Goal: Task Accomplishment & Management: Manage account settings

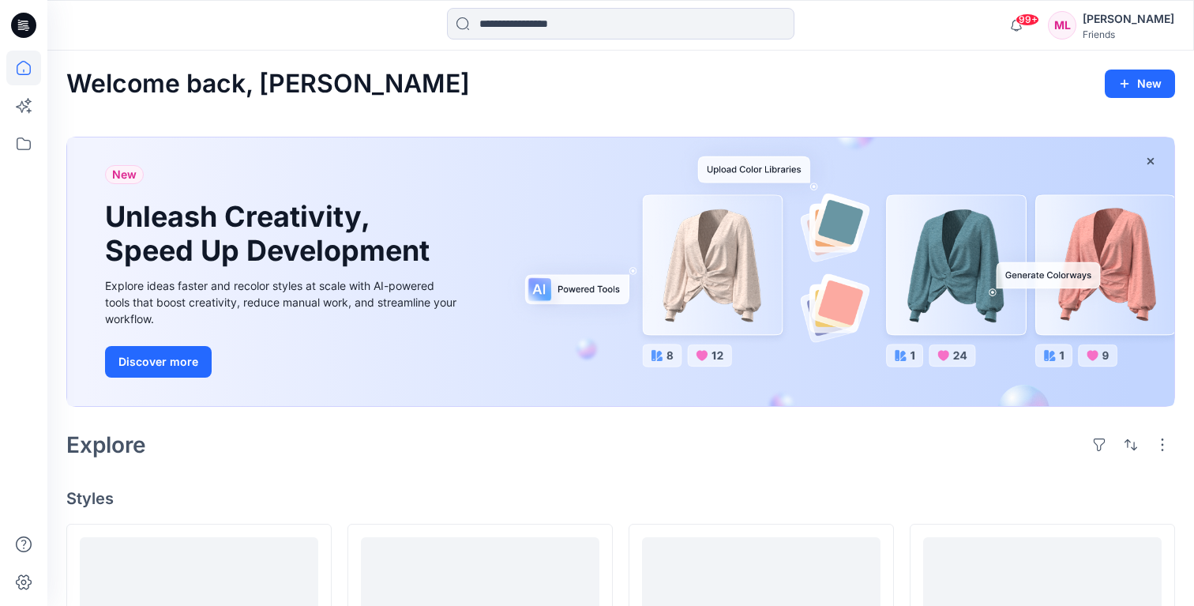
click at [1142, 35] on div "Friends" at bounding box center [1129, 34] width 92 height 12
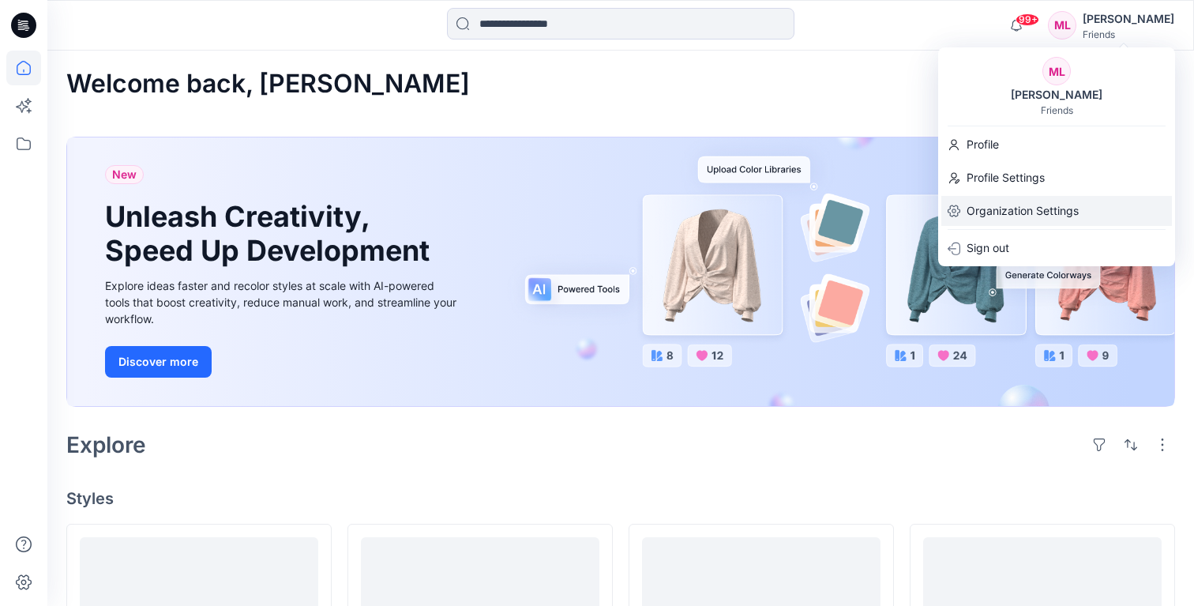
click at [1042, 200] on p "Organization Settings" at bounding box center [1023, 211] width 112 height 30
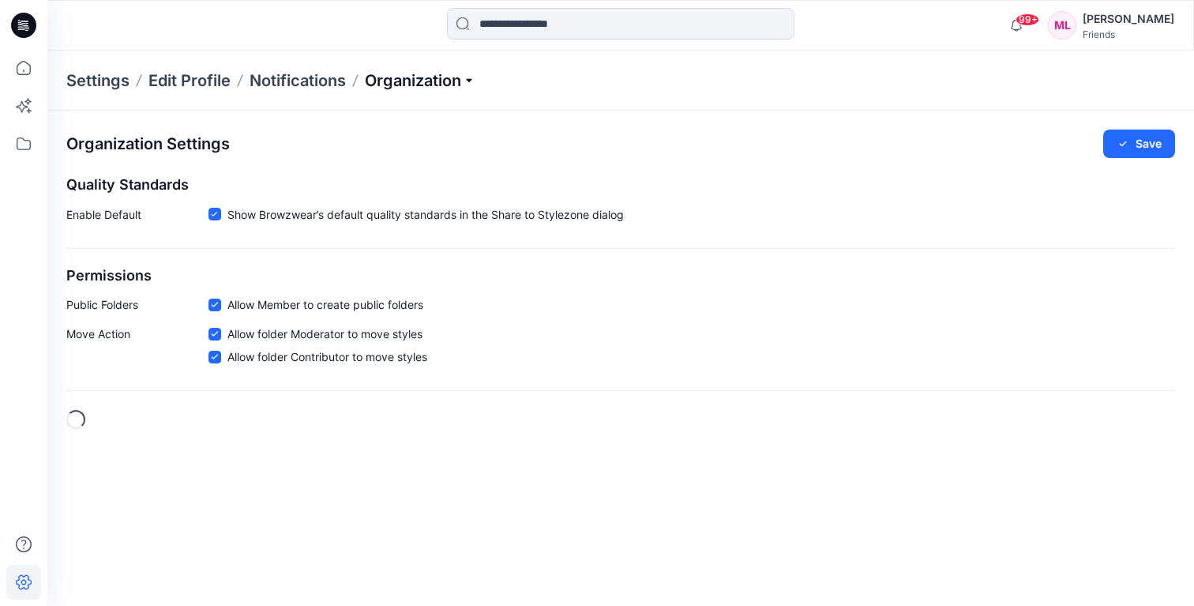
click at [465, 83] on p "Organization" at bounding box center [420, 80] width 111 height 22
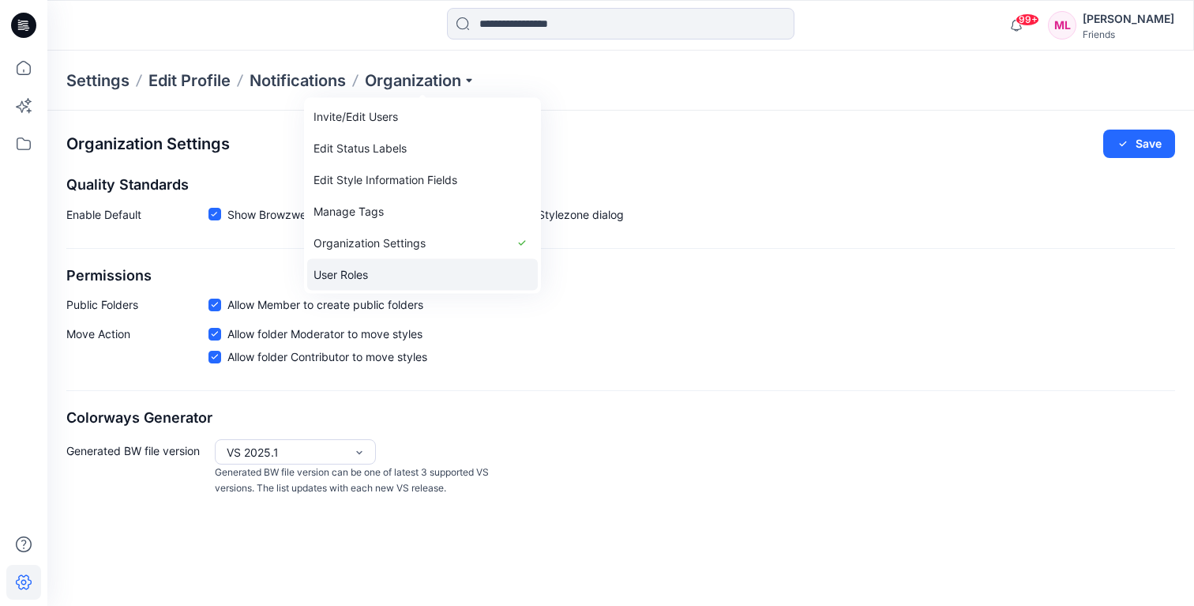
click at [389, 266] on link "User Roles" at bounding box center [422, 275] width 231 height 32
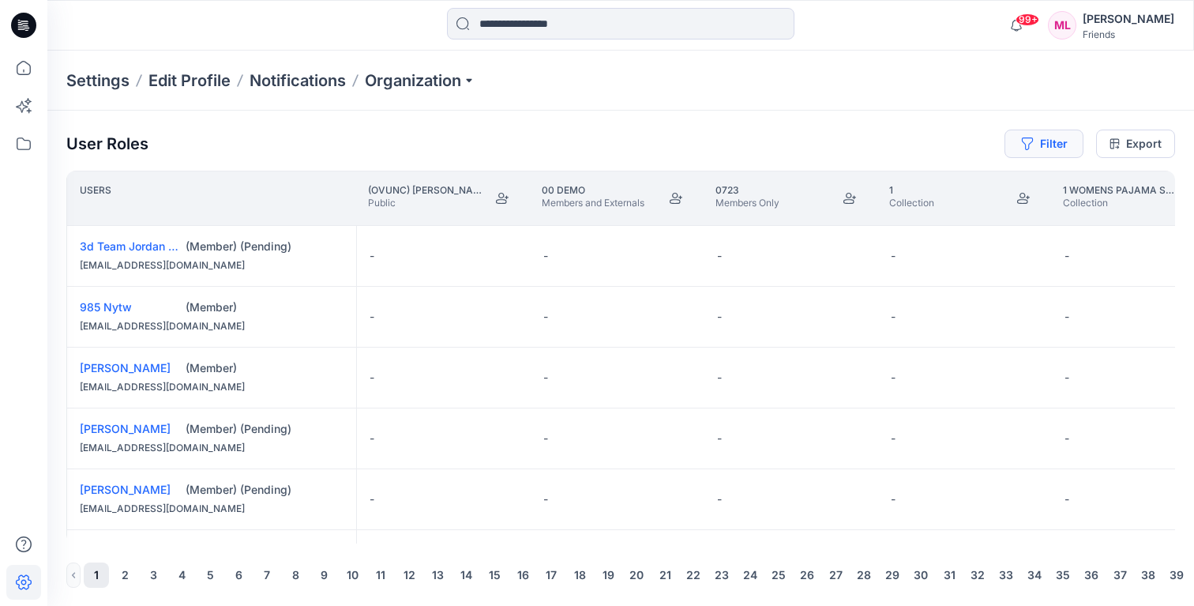
click at [1041, 143] on button "Filter" at bounding box center [1044, 144] width 79 height 28
click at [944, 185] on div at bounding box center [987, 186] width 163 height 20
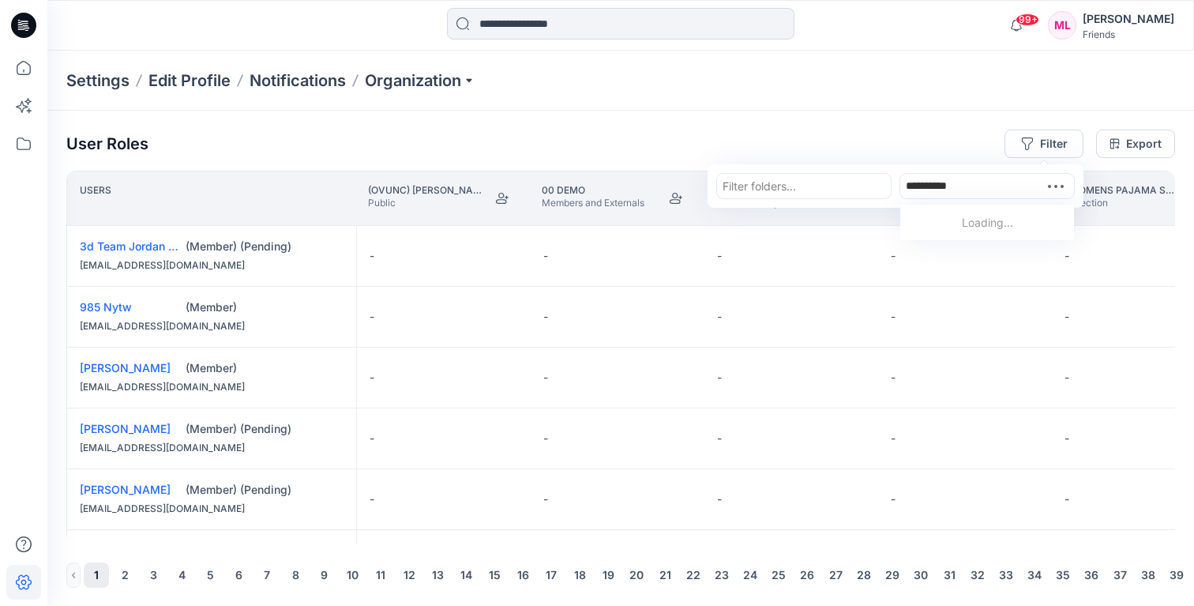
type input "**********"
click at [892, 130] on div "User Roles Filter Filter folders... Filter users... Export" at bounding box center [620, 144] width 1109 height 28
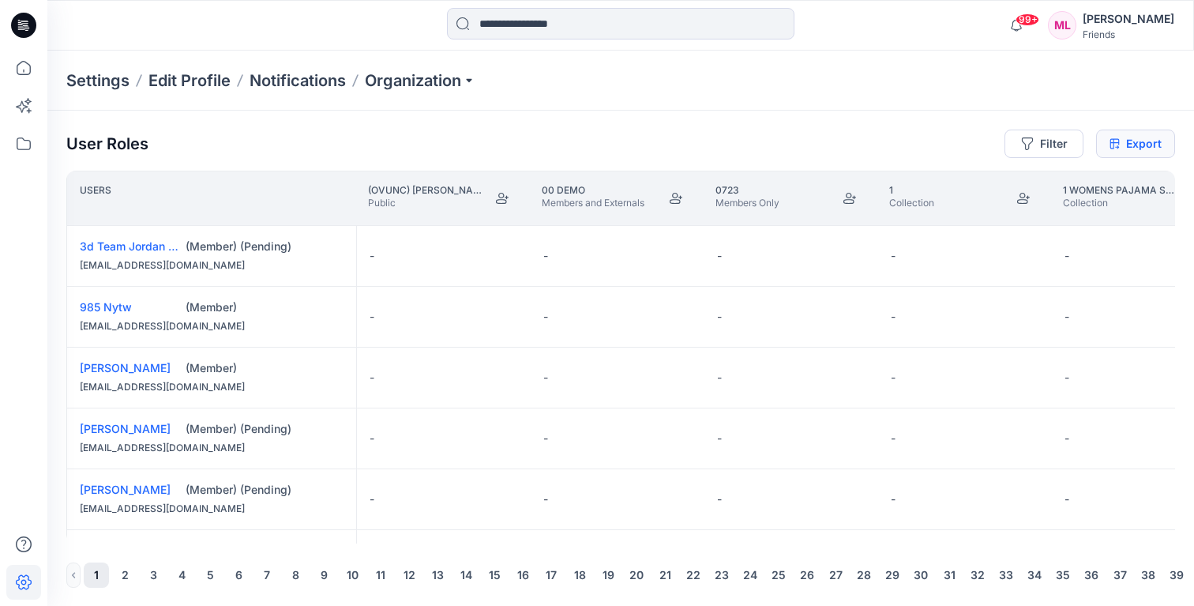
click at [1148, 152] on link "Export" at bounding box center [1135, 144] width 79 height 28
click at [1145, 22] on div "[PERSON_NAME]" at bounding box center [1129, 18] width 92 height 19
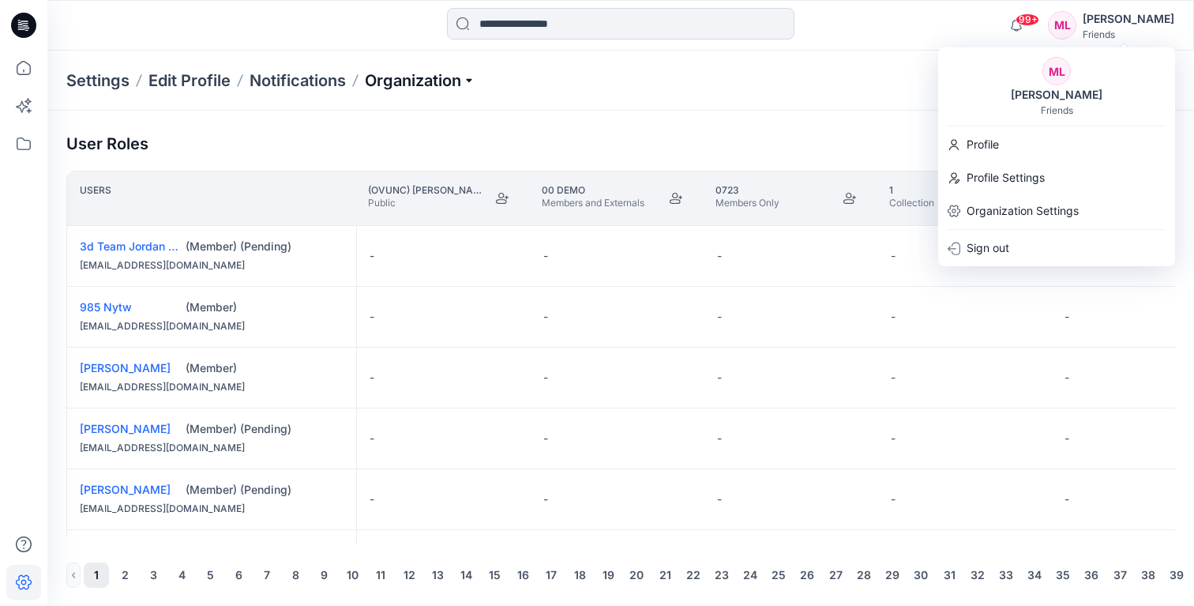
click at [423, 82] on p "Organization" at bounding box center [420, 80] width 111 height 22
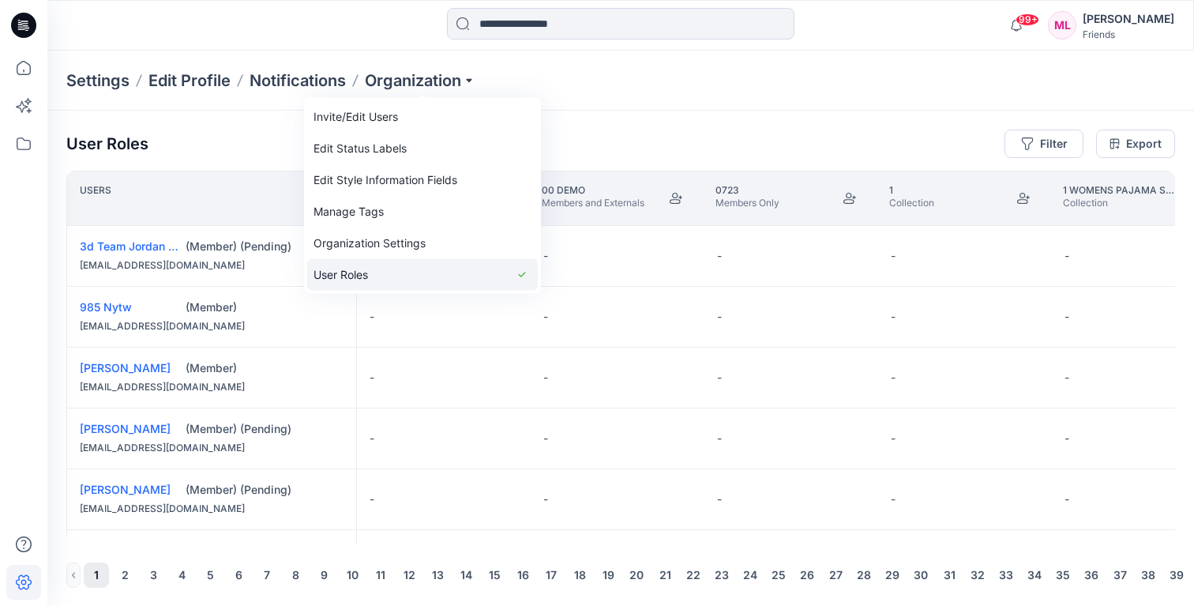
click at [382, 272] on link "User Roles" at bounding box center [422, 275] width 231 height 32
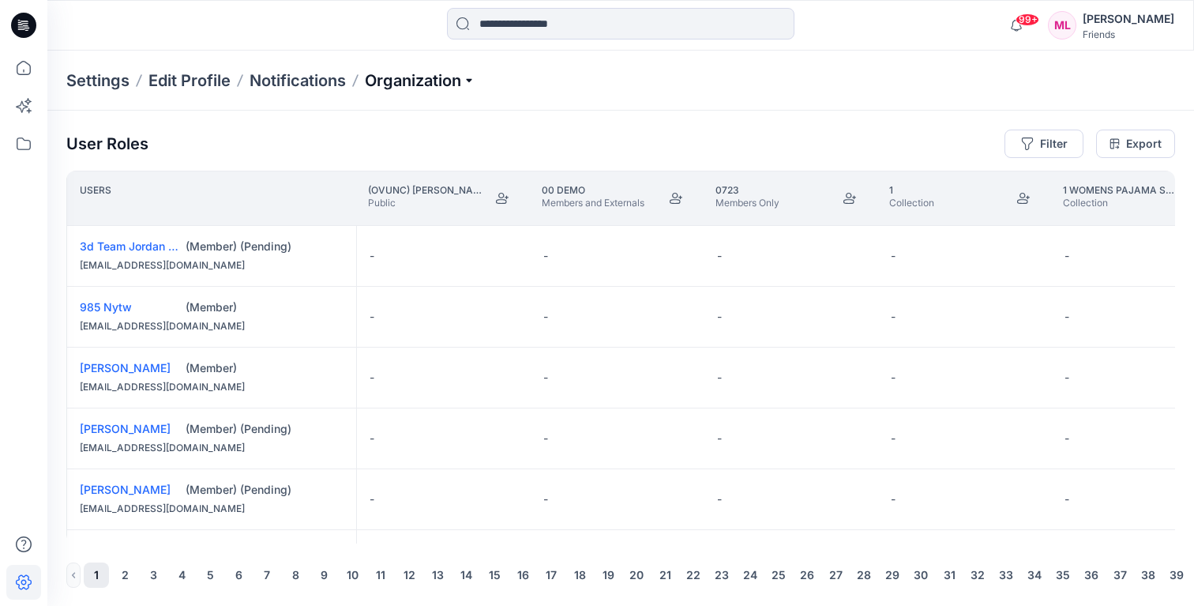
click at [405, 76] on p "Organization" at bounding box center [420, 80] width 111 height 22
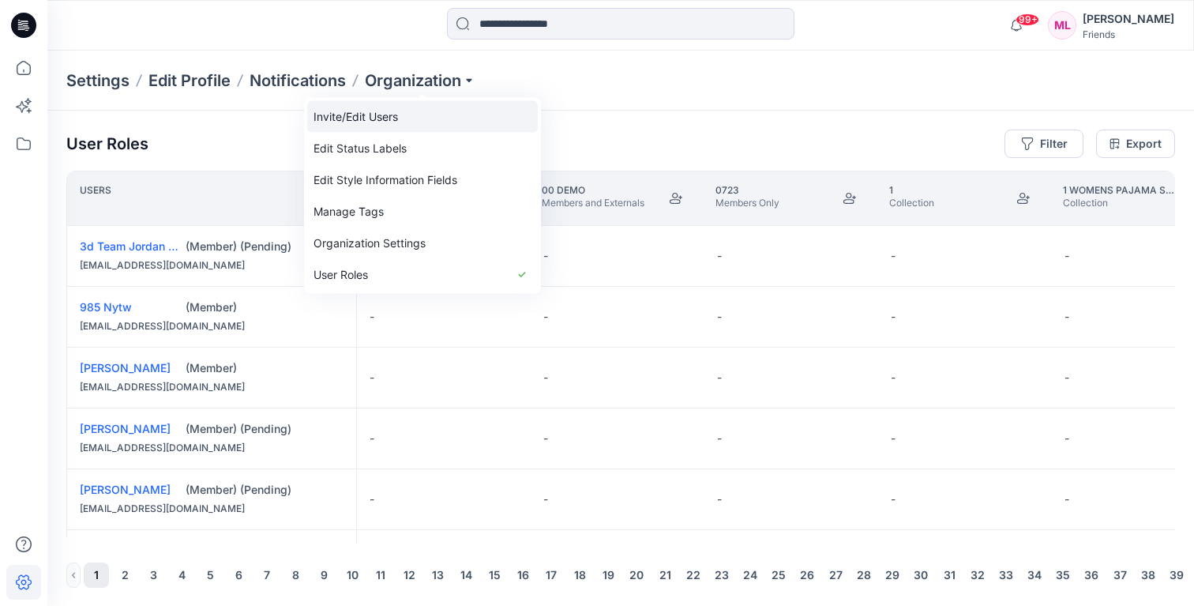
click at [398, 126] on link "Invite/Edit Users" at bounding box center [422, 117] width 231 height 32
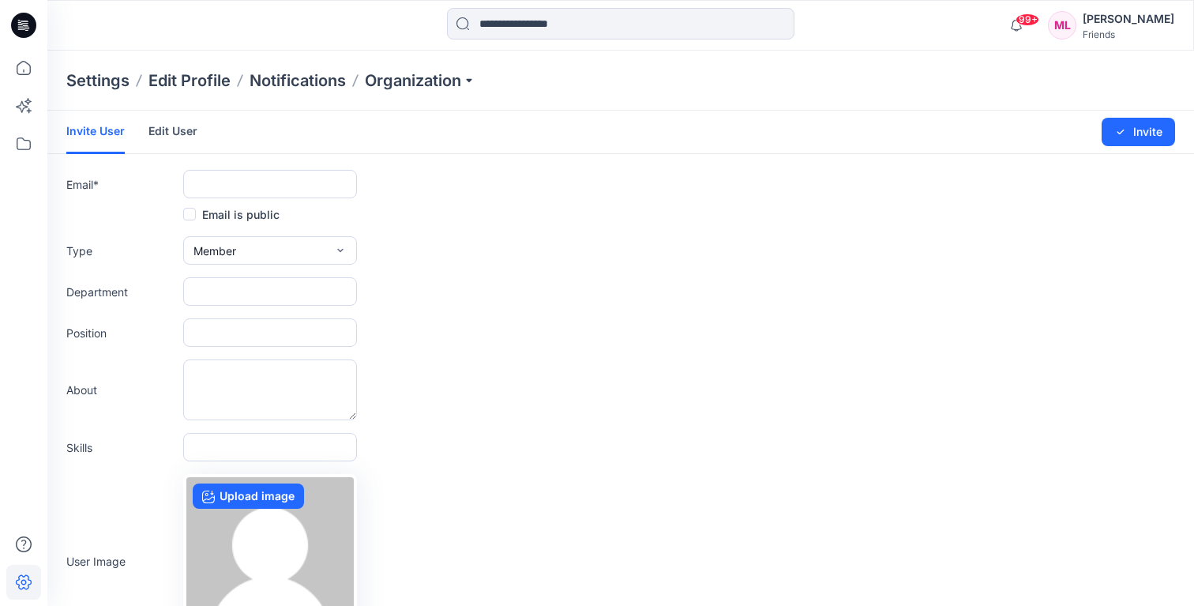
click at [192, 126] on link "Edit User" at bounding box center [172, 131] width 49 height 41
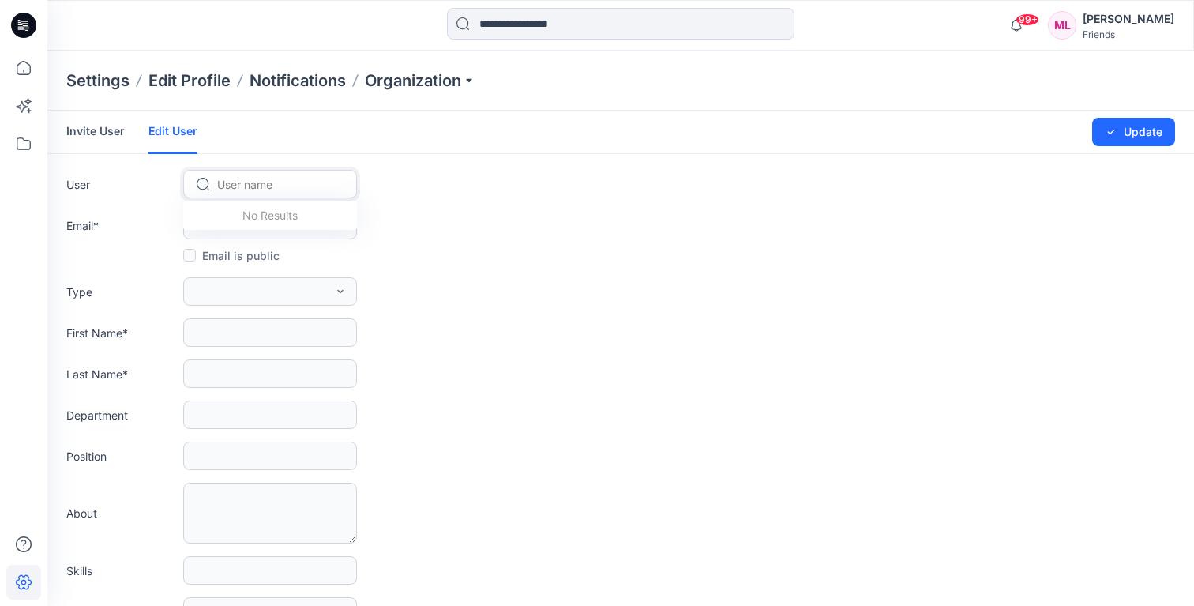
click at [282, 184] on div at bounding box center [279, 185] width 125 height 20
type input "*******"
click at [237, 222] on span "[PERSON_NAME]" at bounding box center [264, 217] width 89 height 17
type input "**********"
type input "********"
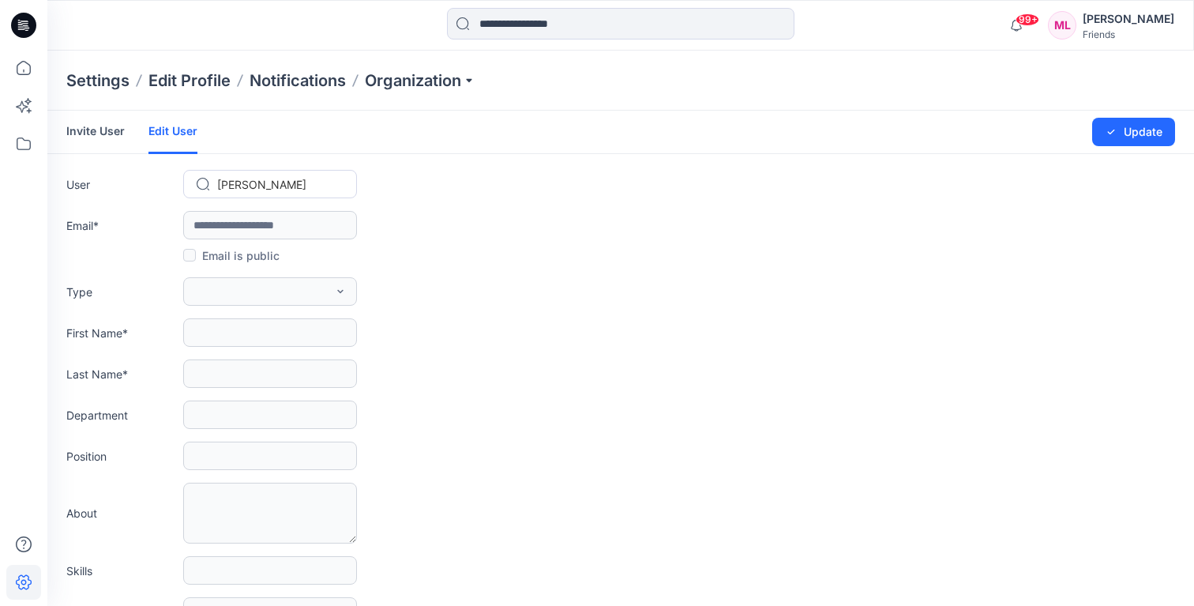
type input "***"
click at [338, 292] on icon "button" at bounding box center [340, 291] width 13 height 13
click at [312, 331] on button "External" at bounding box center [269, 328] width 167 height 32
click at [1155, 141] on button "Update" at bounding box center [1133, 132] width 83 height 28
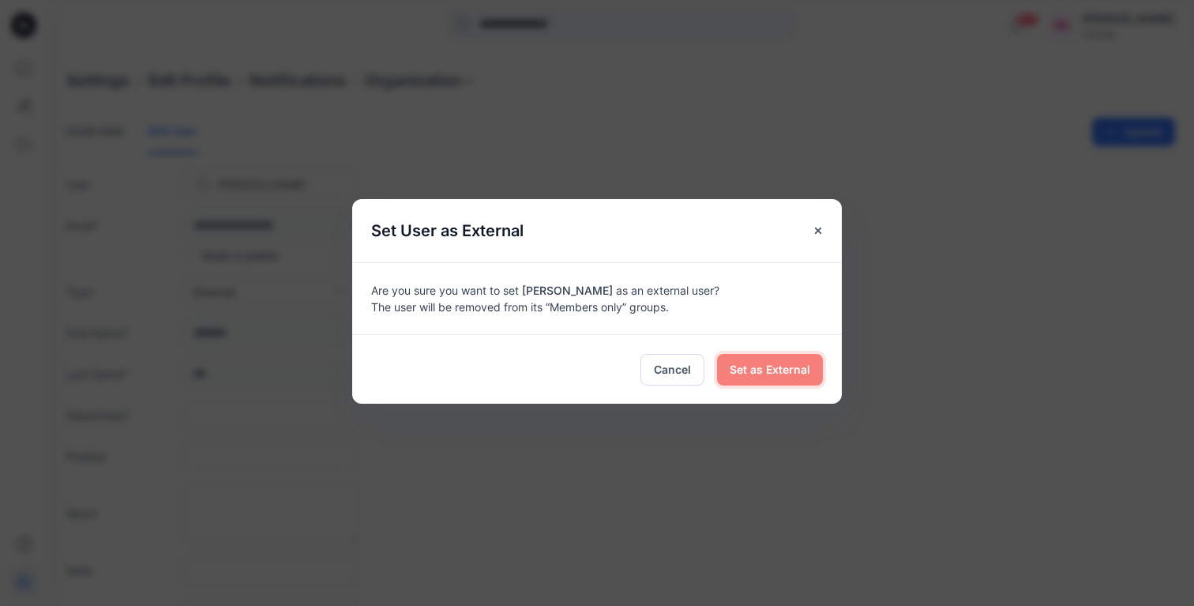
click at [784, 377] on span "Set as External" at bounding box center [770, 369] width 81 height 17
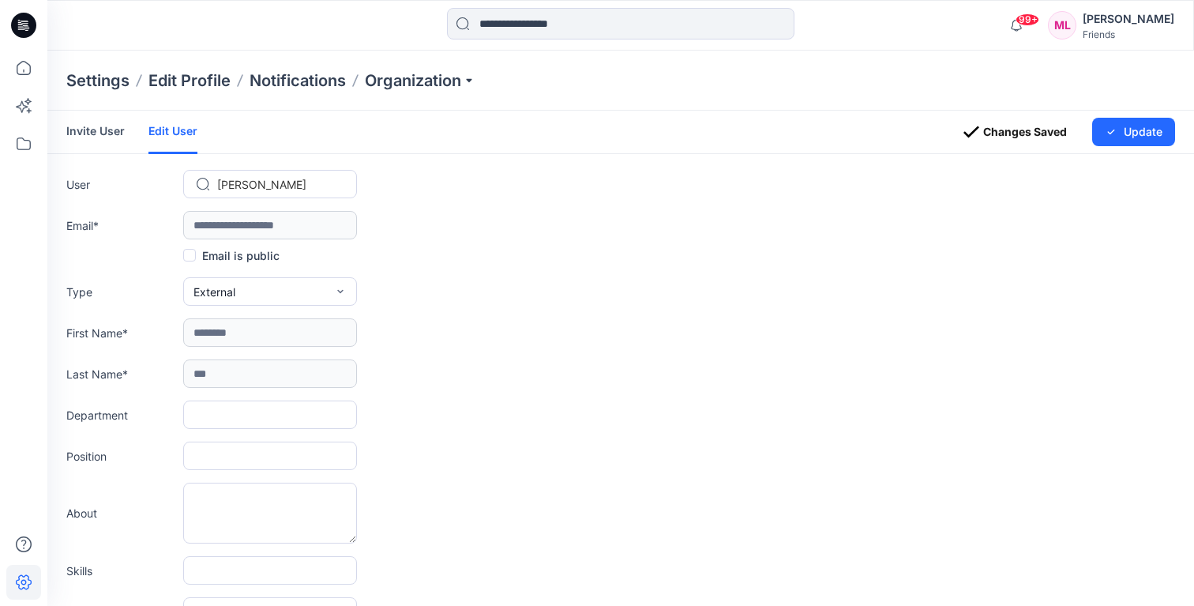
click at [1129, 24] on div "[PERSON_NAME]" at bounding box center [1129, 18] width 92 height 19
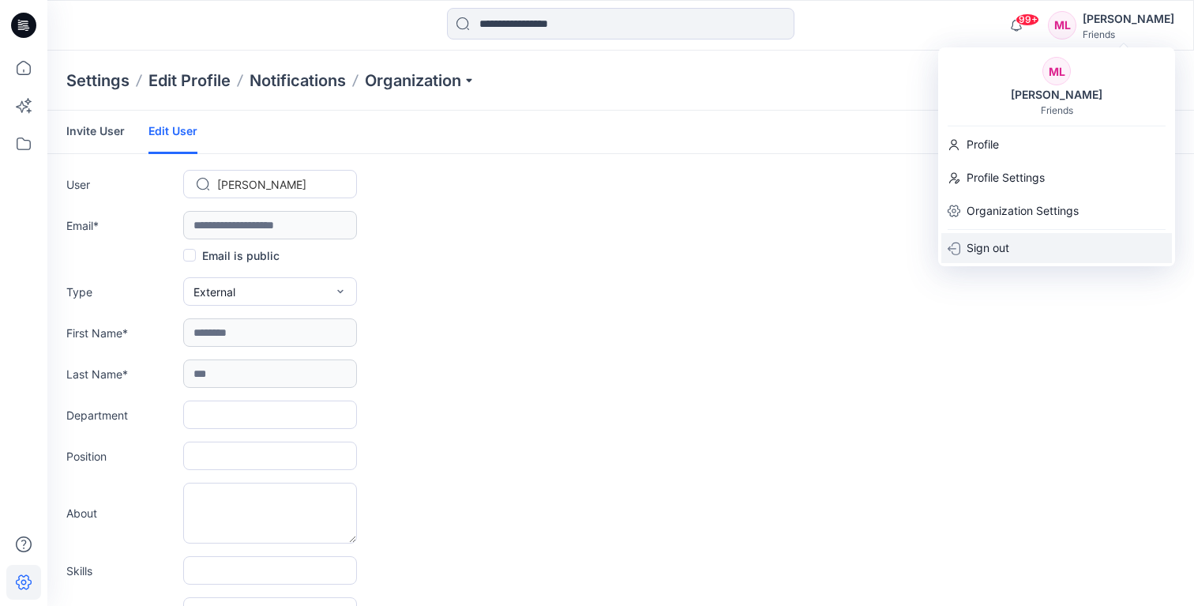
click at [1028, 242] on div "Sign out" at bounding box center [1056, 248] width 231 height 30
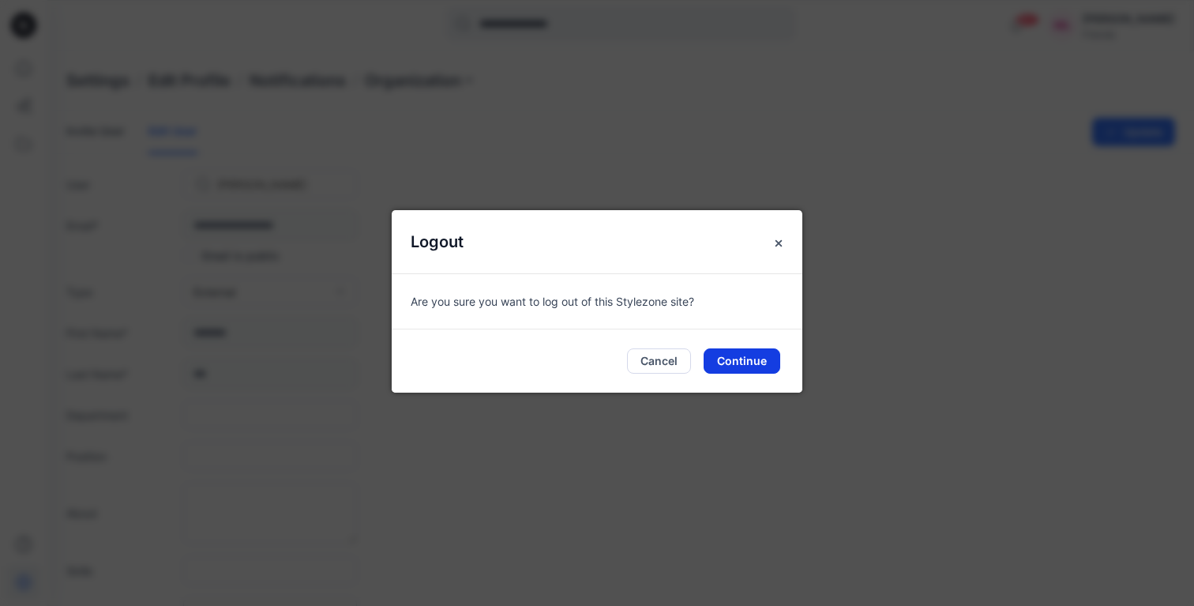
click at [746, 363] on button "Continue" at bounding box center [742, 360] width 77 height 25
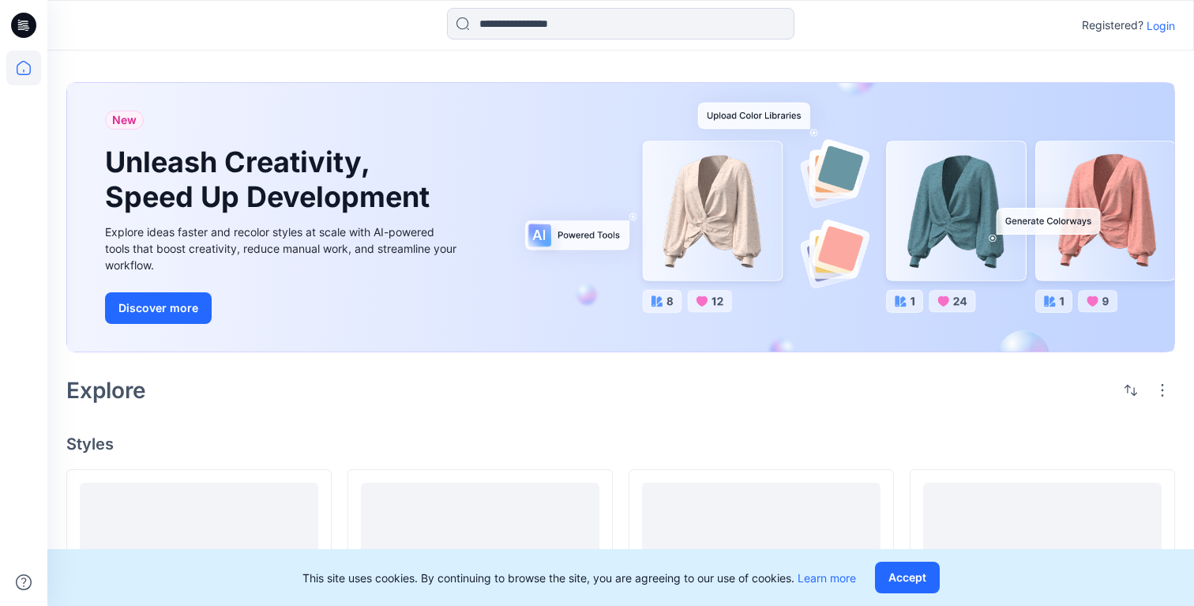
click at [1169, 28] on p "Login" at bounding box center [1161, 25] width 28 height 17
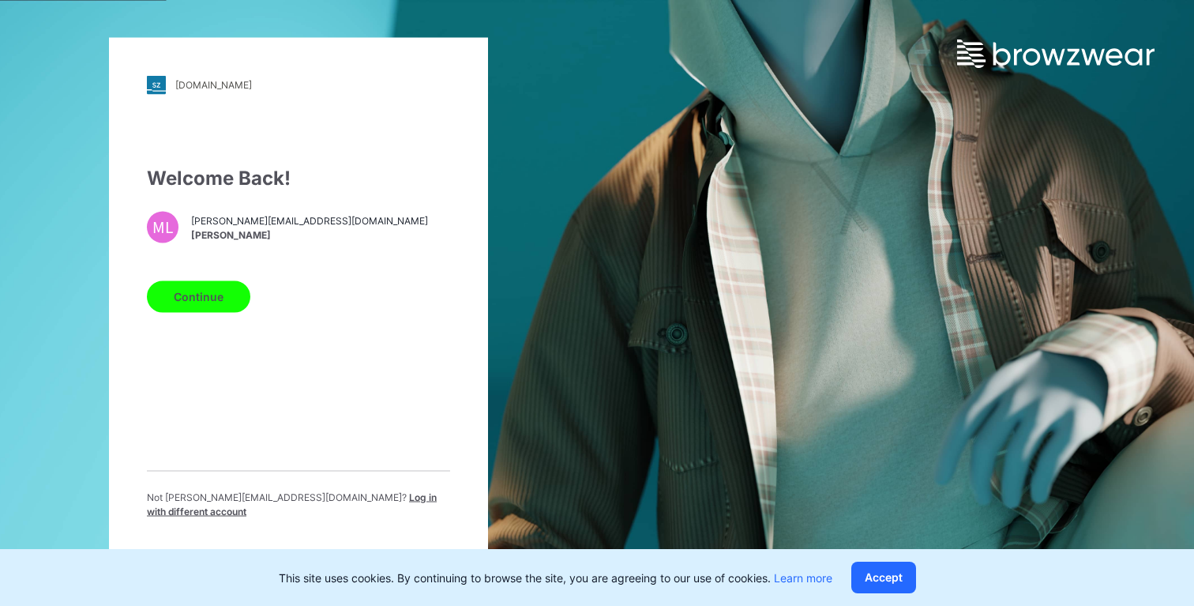
click at [336, 504] on span "Log in with different account" at bounding box center [292, 503] width 290 height 26
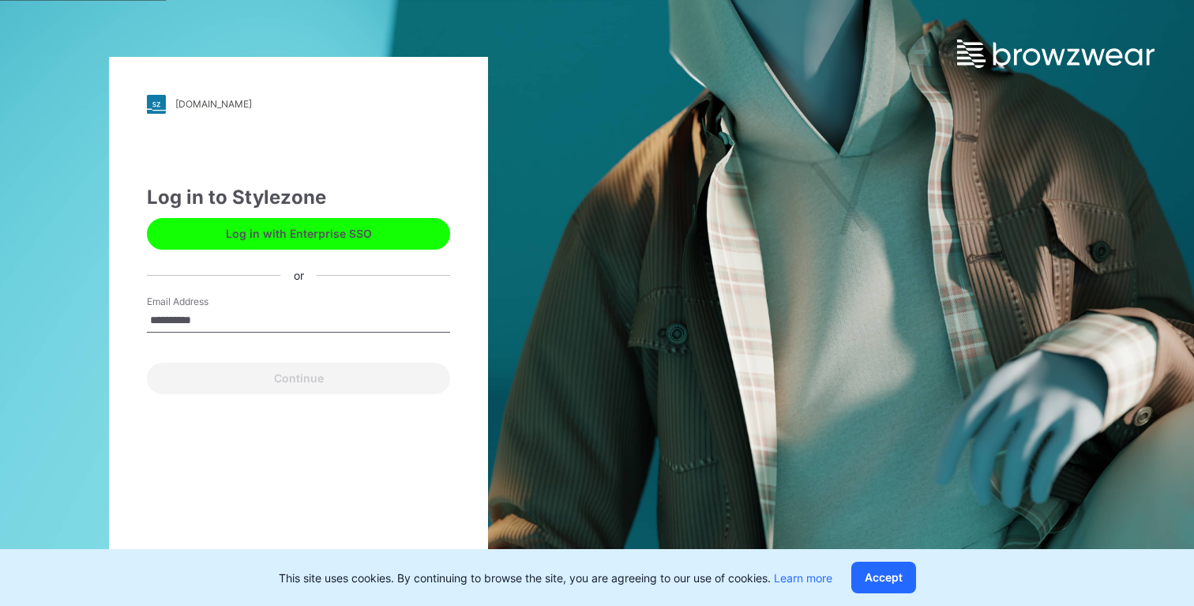
type input "**********"
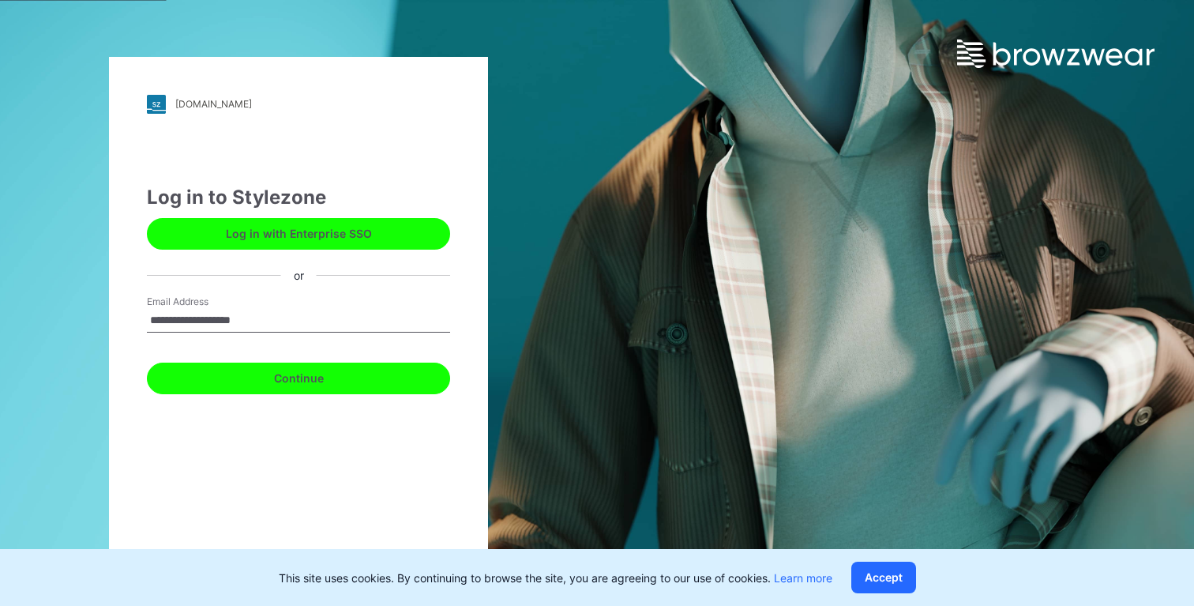
click at [310, 384] on button "Continue" at bounding box center [298, 379] width 303 height 32
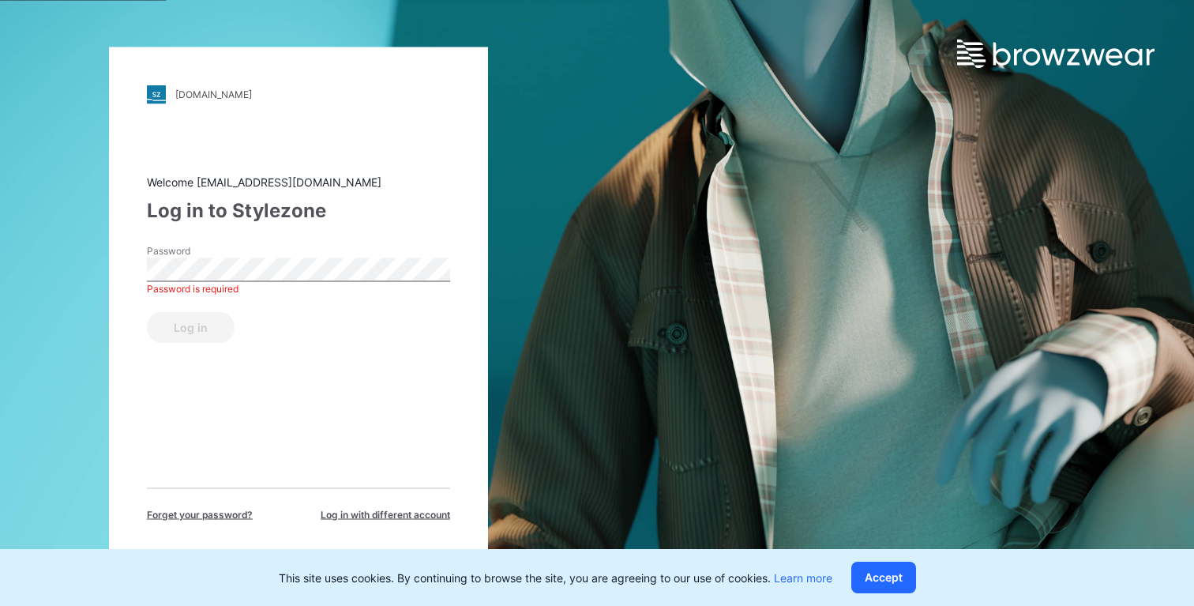
click at [295, 363] on div "Welcome xiuzhenlee@gmail.com Log in to Stylezone Password Password is required …" at bounding box center [298, 347] width 303 height 348
click at [220, 511] on span "Forget your password?" at bounding box center [200, 514] width 106 height 14
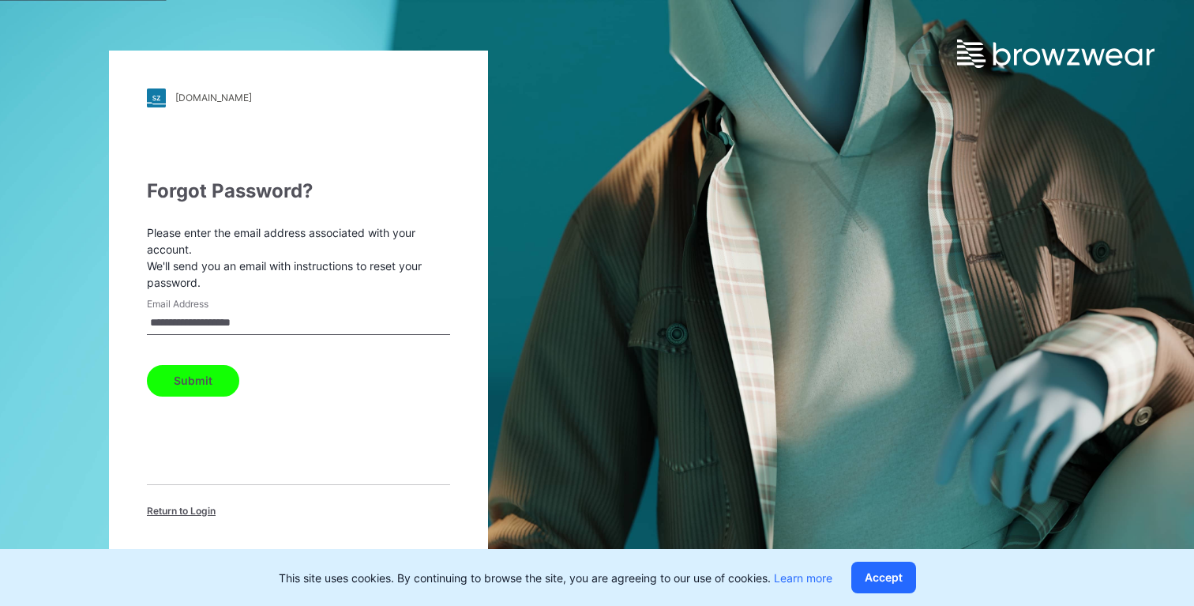
click at [208, 387] on button "Submit" at bounding box center [193, 381] width 92 height 32
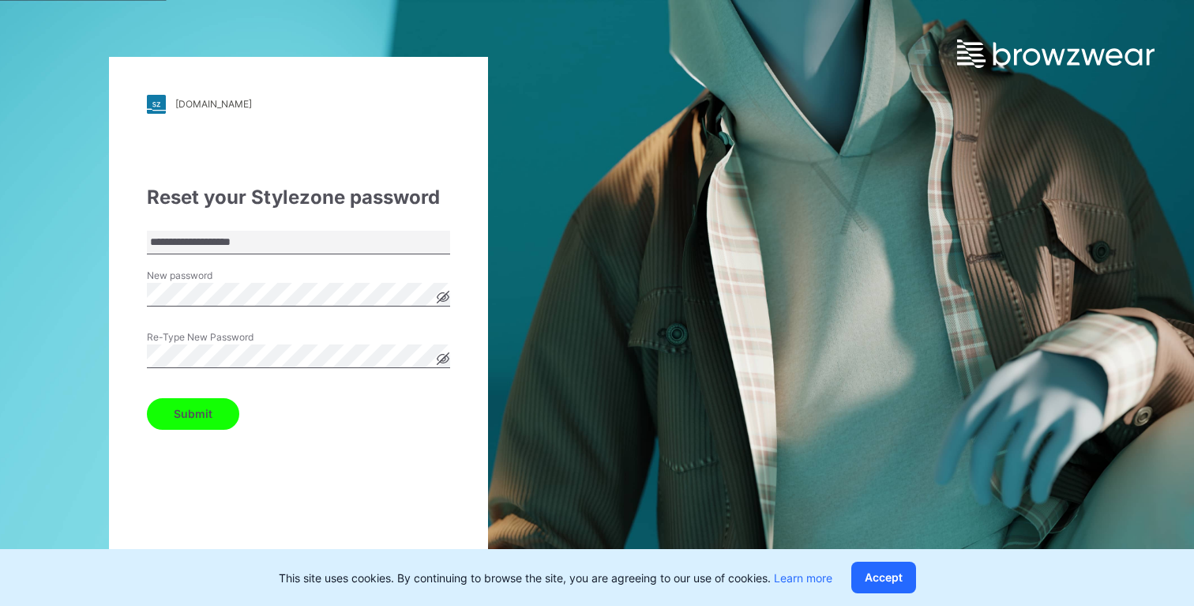
click at [205, 406] on button "Submit" at bounding box center [193, 414] width 92 height 32
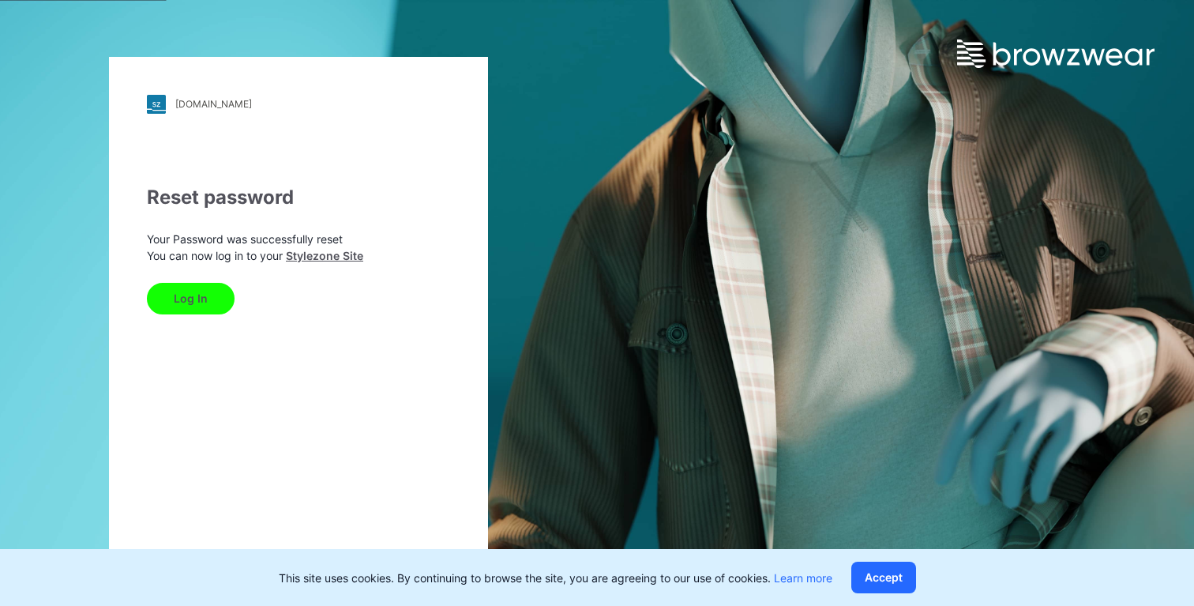
click at [217, 287] on button "Log In" at bounding box center [191, 299] width 88 height 32
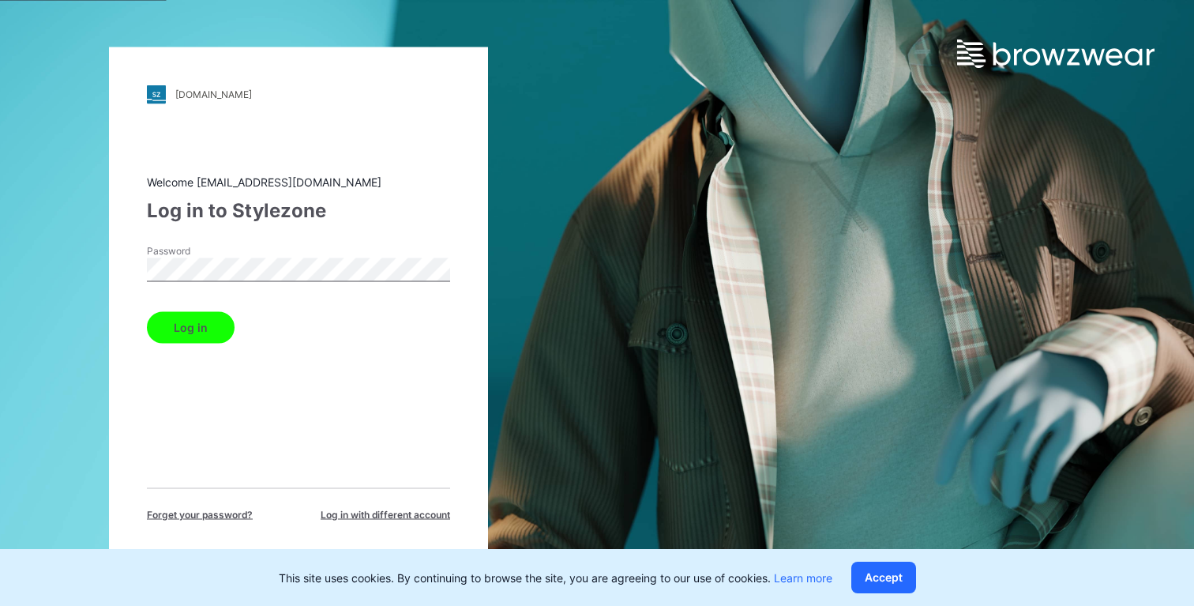
click at [147, 311] on button "Log in" at bounding box center [191, 327] width 88 height 32
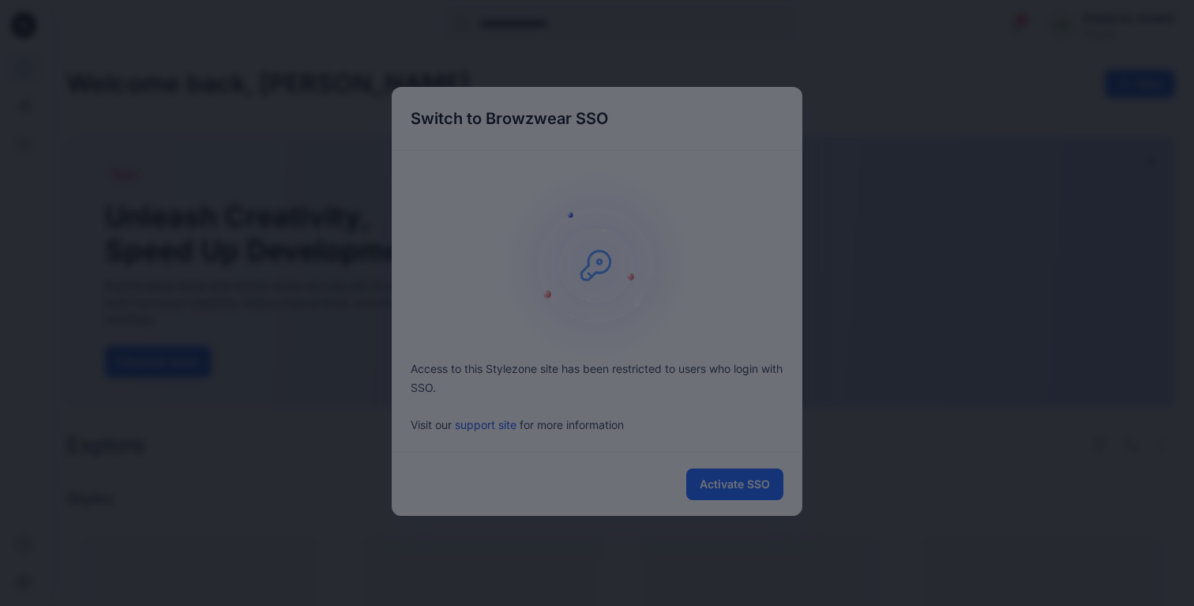
click at [802, 448] on div at bounding box center [597, 303] width 1194 height 606
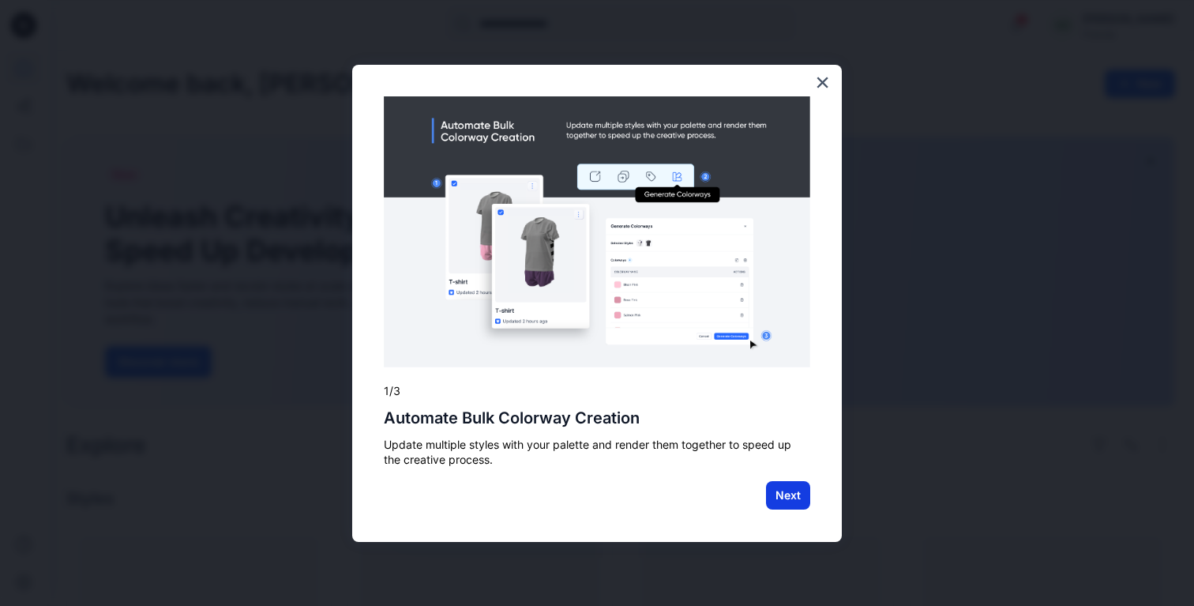
click at [795, 499] on button "Next" at bounding box center [788, 495] width 44 height 28
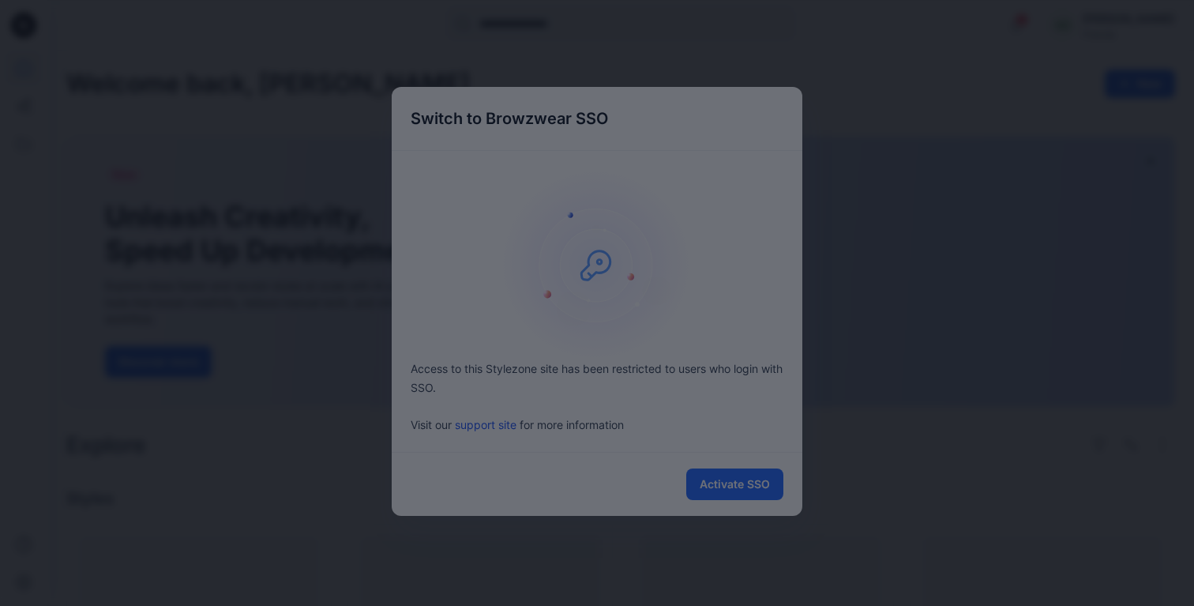
click at [763, 491] on div at bounding box center [597, 303] width 1194 height 606
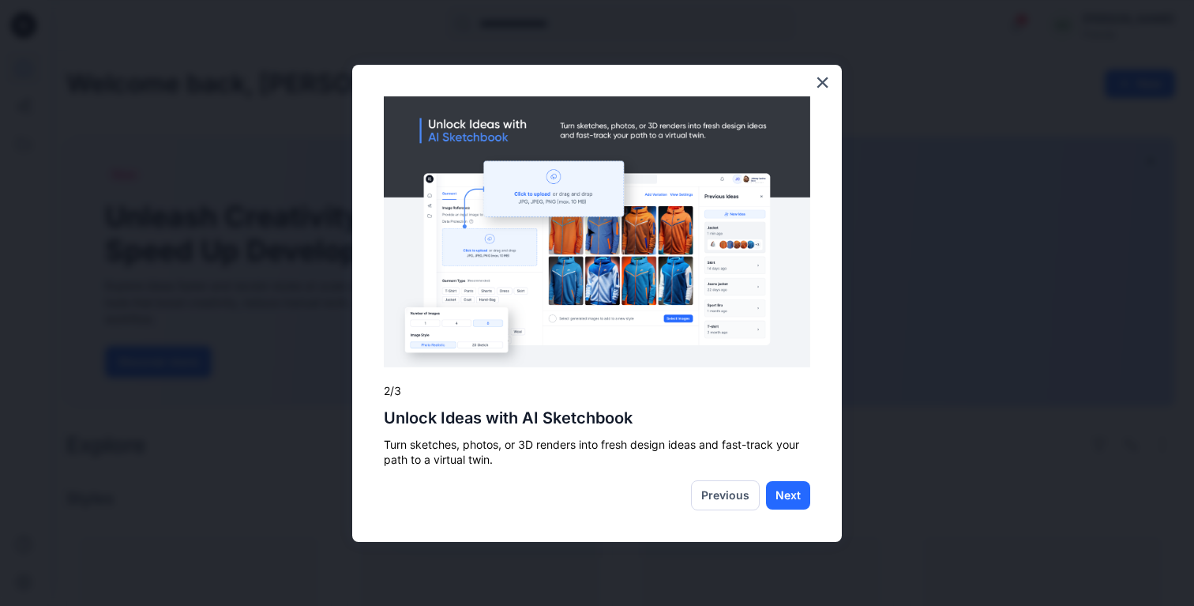
click at [664, 340] on img at bounding box center [597, 231] width 426 height 271
click at [790, 496] on button "Next" at bounding box center [788, 495] width 44 height 28
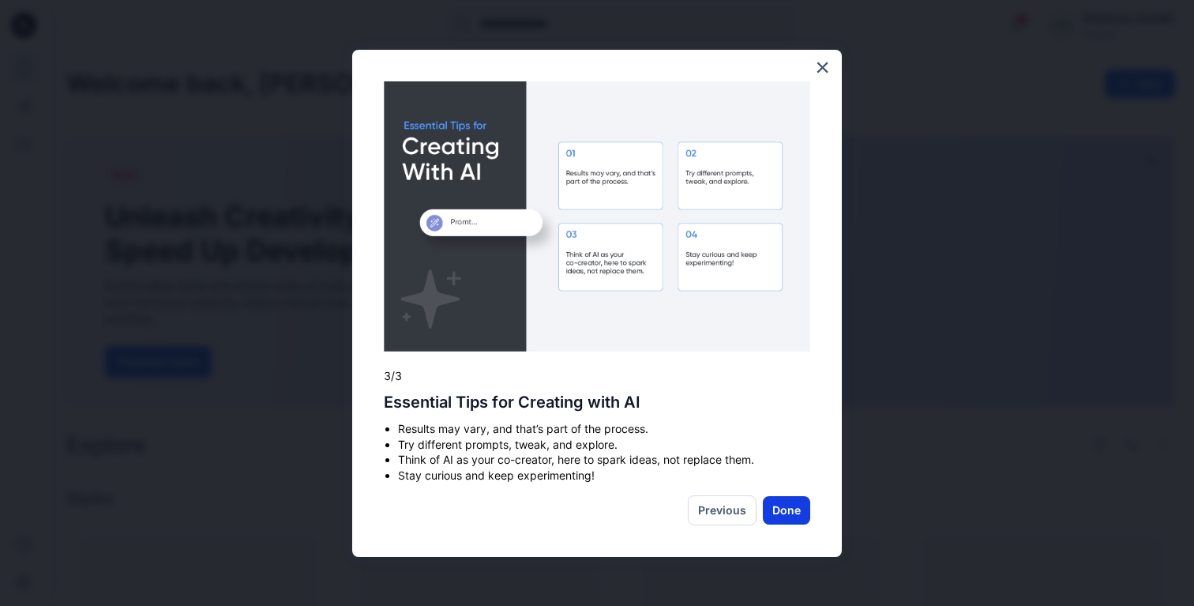
click at [795, 521] on button "Done" at bounding box center [786, 510] width 47 height 28
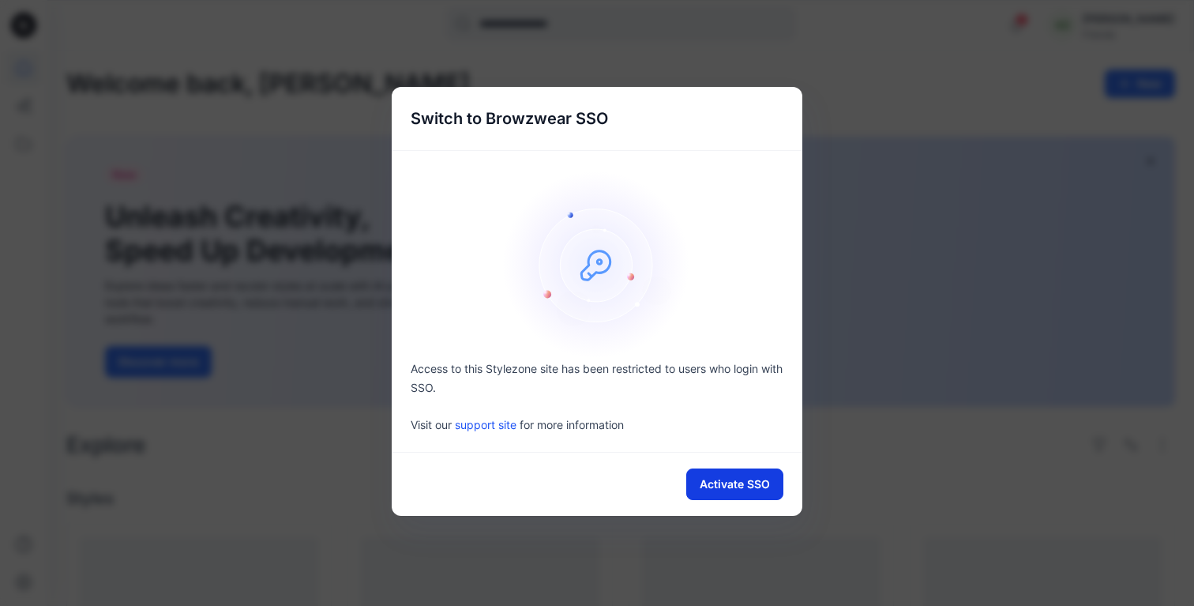
click at [757, 483] on button "Activate SSO" at bounding box center [734, 484] width 97 height 32
